Goal: Transaction & Acquisition: Purchase product/service

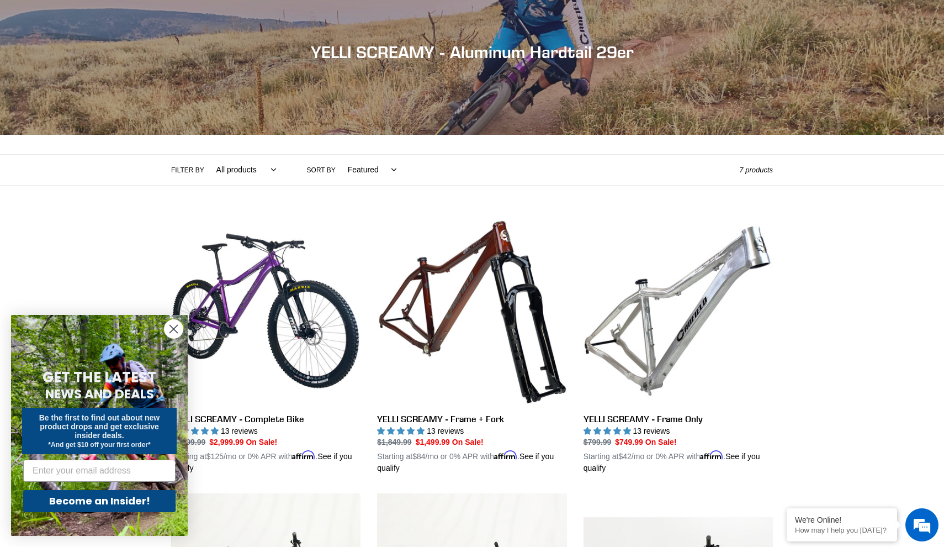
scroll to position [112, 0]
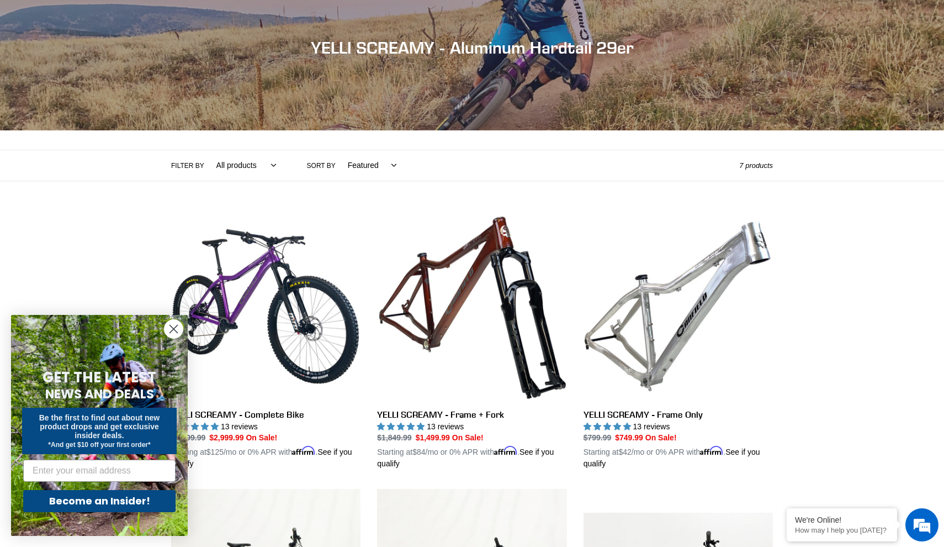
click at [178, 330] on circle "Close dialog" at bounding box center [174, 329] width 18 height 18
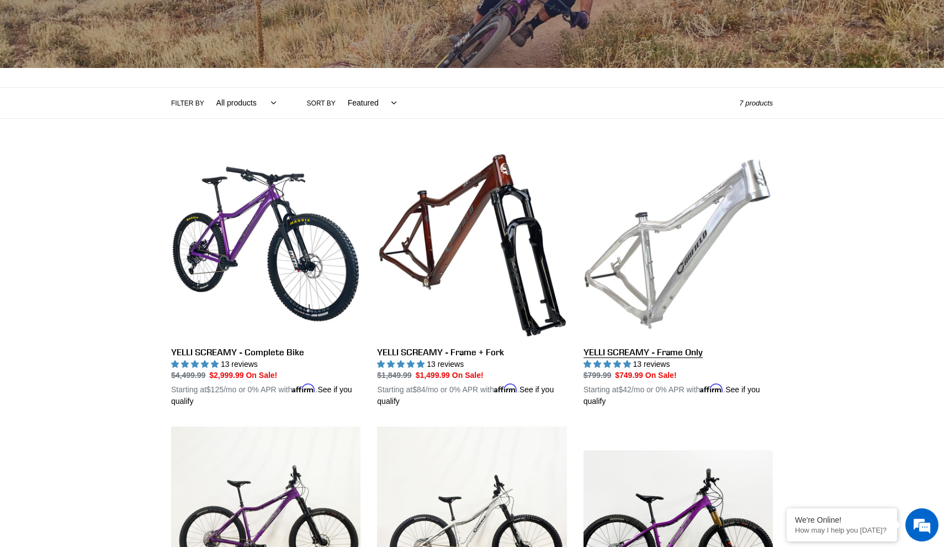
scroll to position [191, 0]
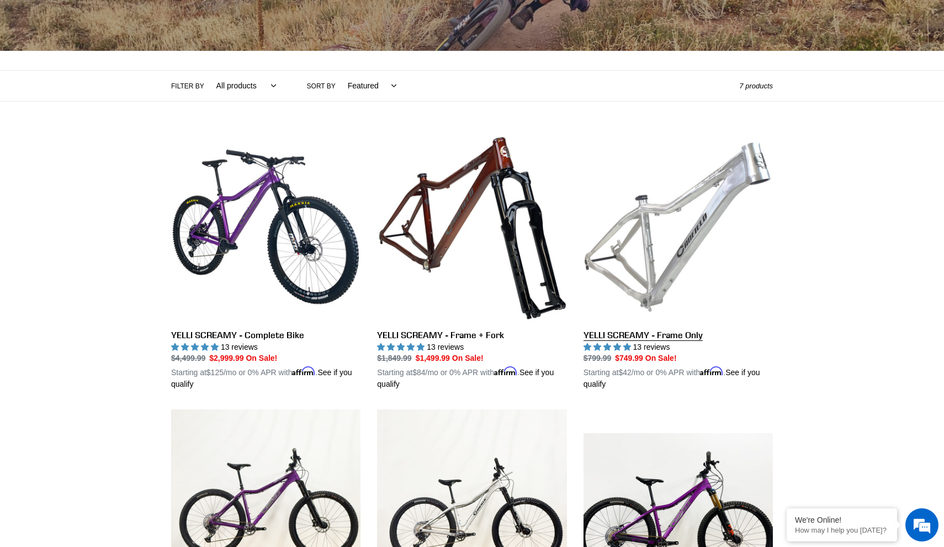
click at [649, 338] on link "YELLI SCREAMY - Frame Only" at bounding box center [678, 261] width 189 height 258
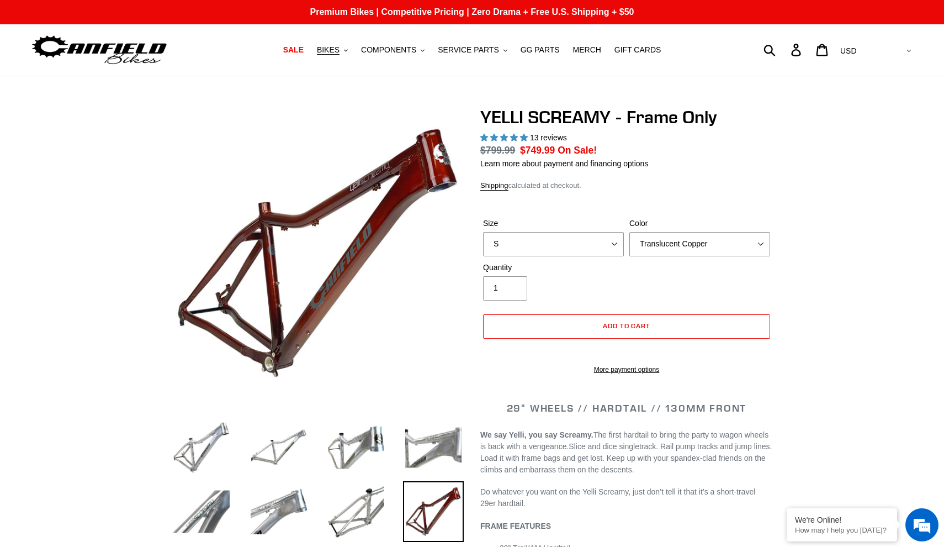
select select "highest-rating"
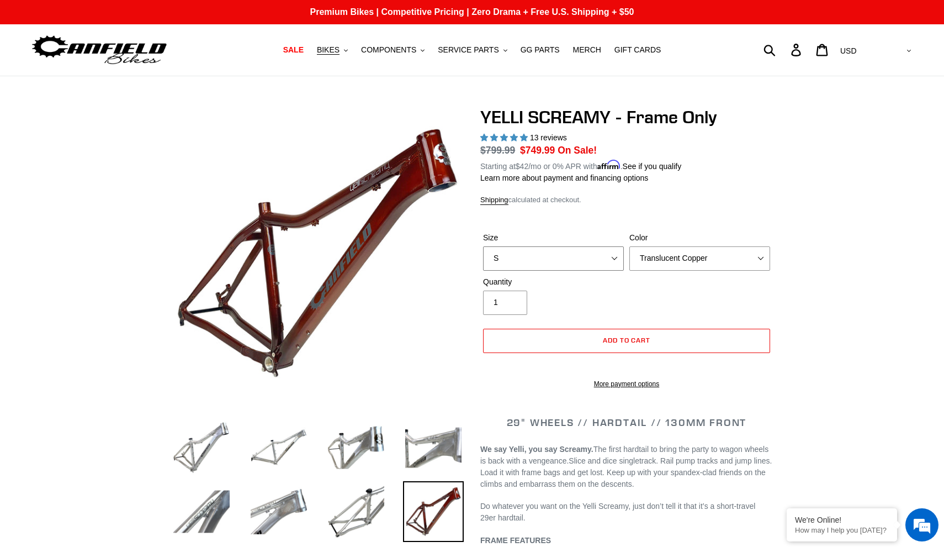
select select "L"
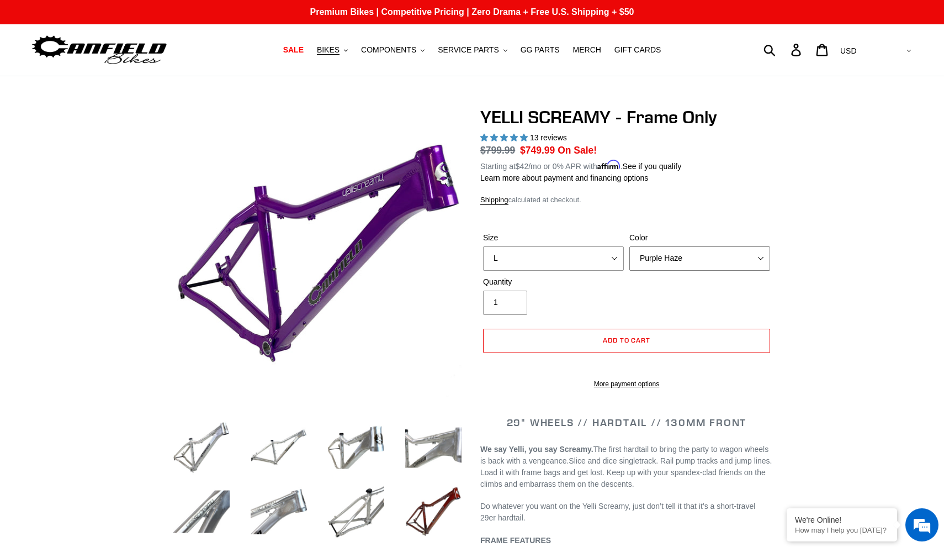
select select "Raw"
